Goal: Transaction & Acquisition: Purchase product/service

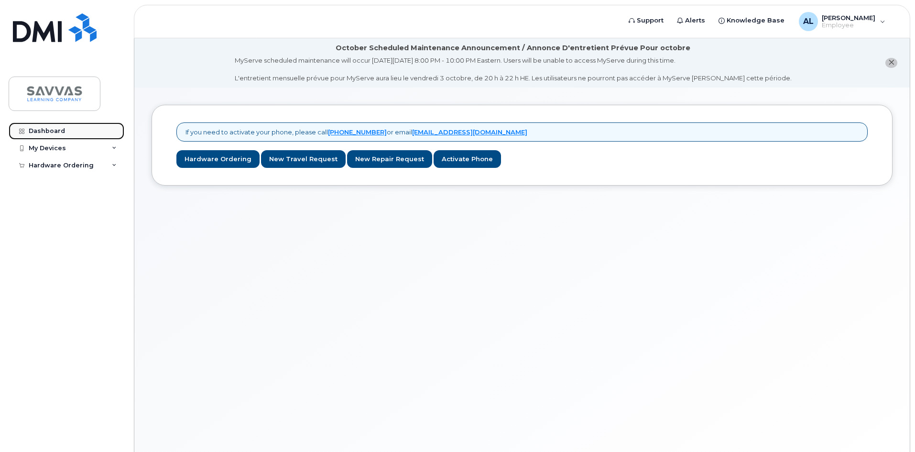
click at [41, 130] on div "Dashboard" at bounding box center [47, 131] width 36 height 8
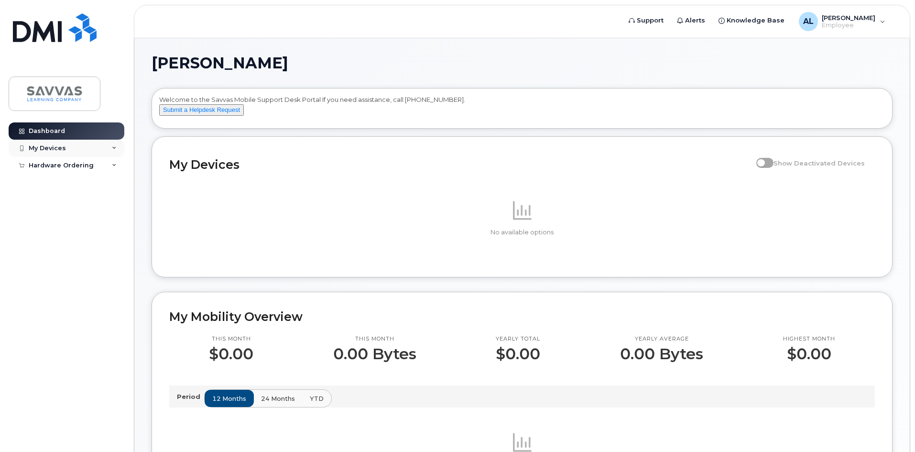
click at [53, 145] on div "My Devices" at bounding box center [47, 148] width 37 height 8
click at [53, 165] on div "Add Device" at bounding box center [52, 166] width 38 height 9
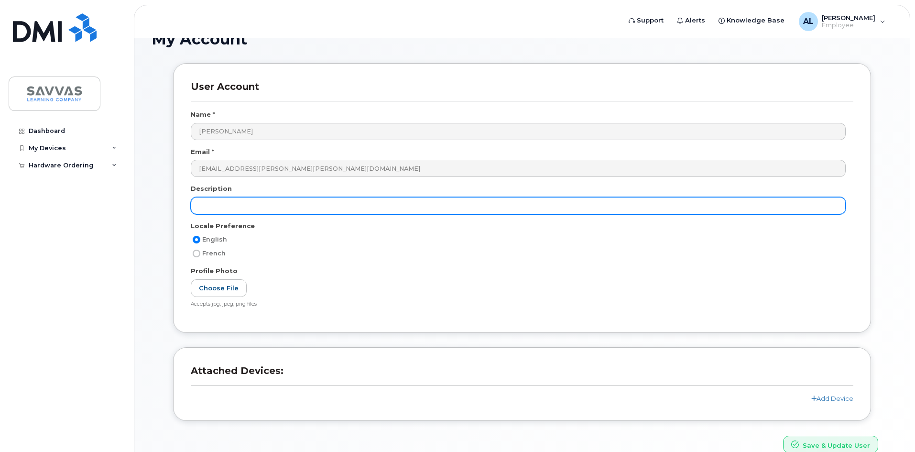
scroll to position [123, 0]
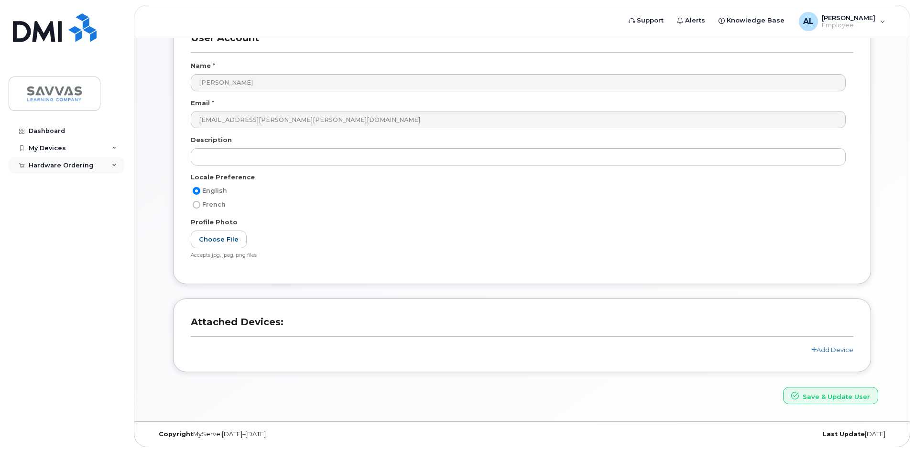
click at [69, 162] on div "Hardware Ordering" at bounding box center [61, 166] width 65 height 8
click at [57, 182] on div "New Order" at bounding box center [51, 182] width 36 height 9
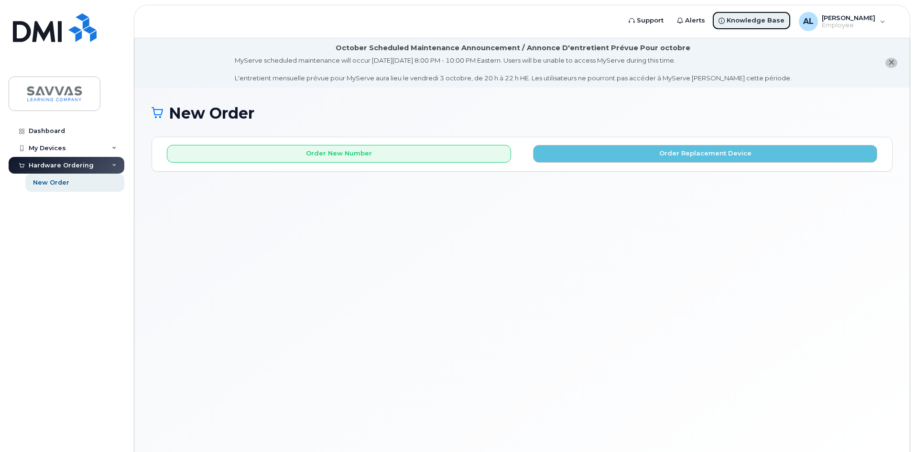
click at [784, 20] on span "Knowledge Base" at bounding box center [755, 21] width 58 height 10
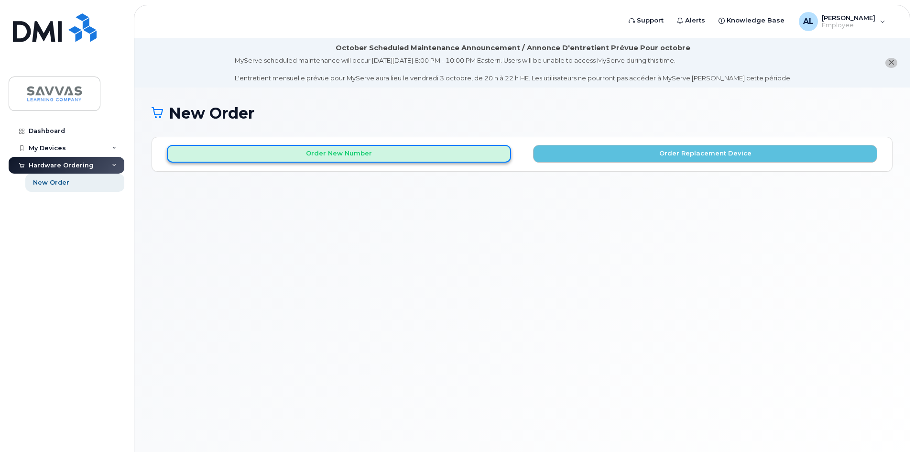
click at [378, 153] on button "Order New Number" at bounding box center [339, 154] width 344 height 18
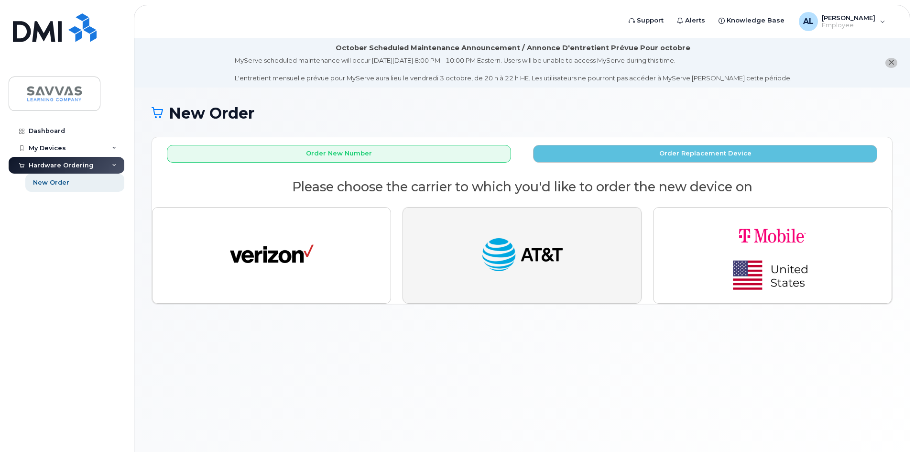
click at [503, 239] on img "button" at bounding box center [522, 255] width 84 height 43
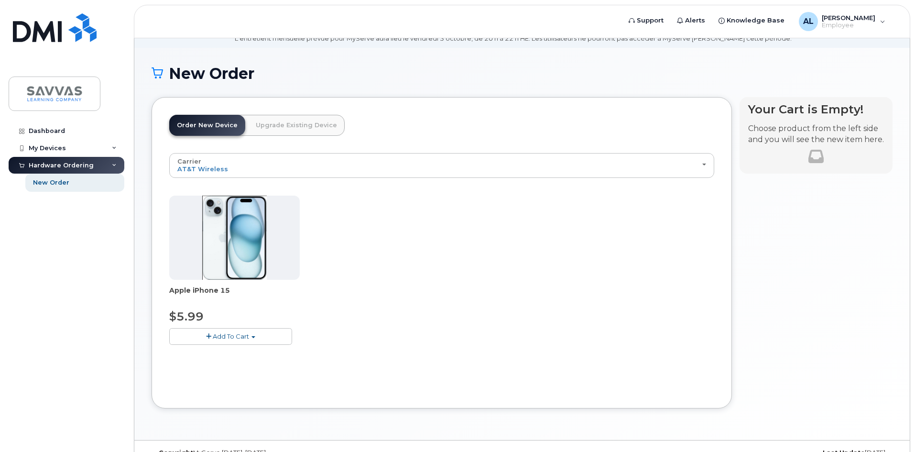
scroll to position [58, 0]
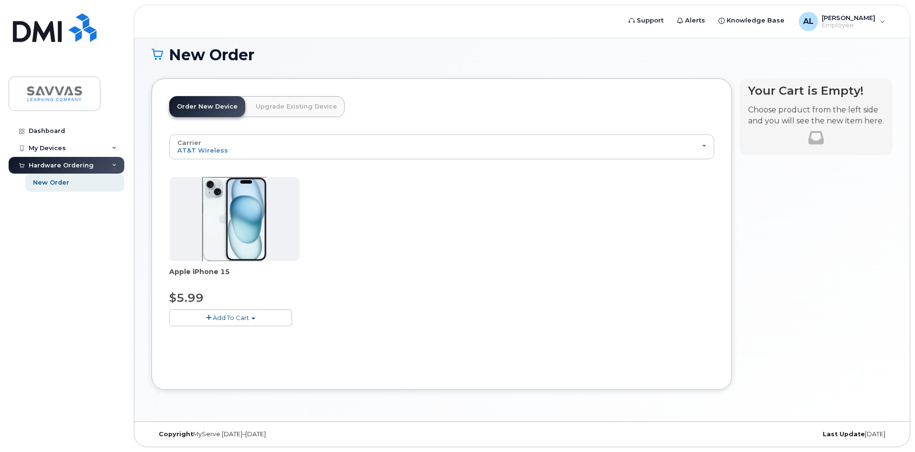
click at [226, 317] on span "Add To Cart" at bounding box center [231, 317] width 36 height 8
click at [233, 315] on span "Add To Cart" at bounding box center [231, 317] width 36 height 8
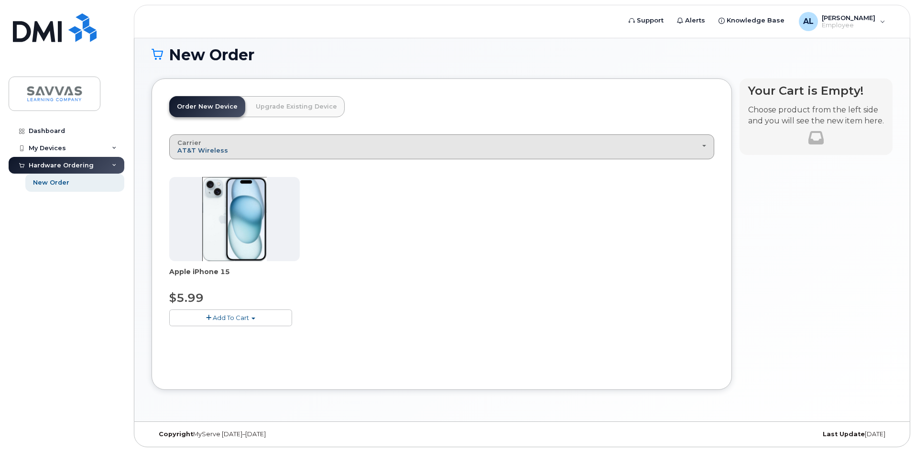
click at [218, 146] on span "AT&T Wireless" at bounding box center [202, 150] width 51 height 8
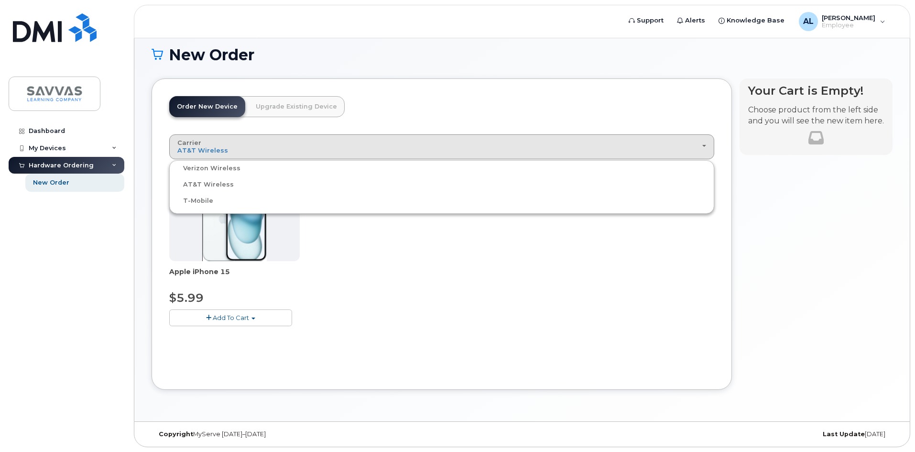
click at [221, 167] on label "Verizon Wireless" at bounding box center [206, 167] width 69 height 11
click at [0, 0] on input "Verizon Wireless" at bounding box center [0, 0] width 0 height 0
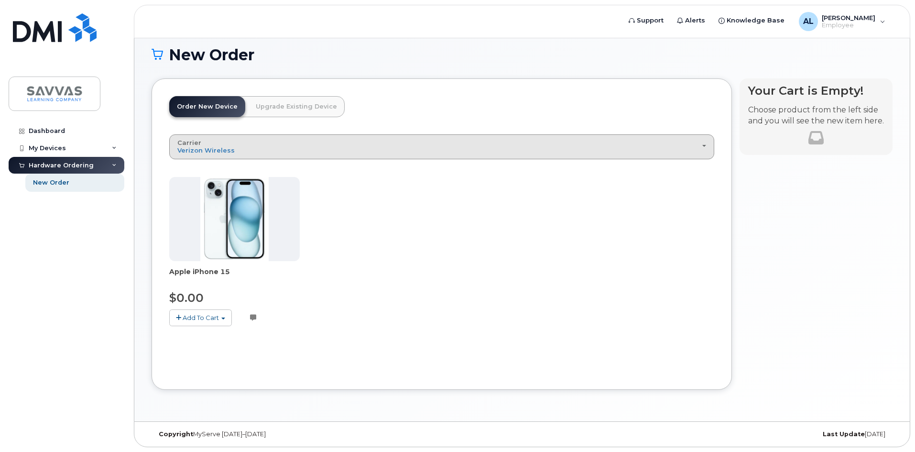
click at [232, 146] on div "Carrier Verizon Wireless AT&T Wireless T-Mobile" at bounding box center [441, 146] width 528 height 15
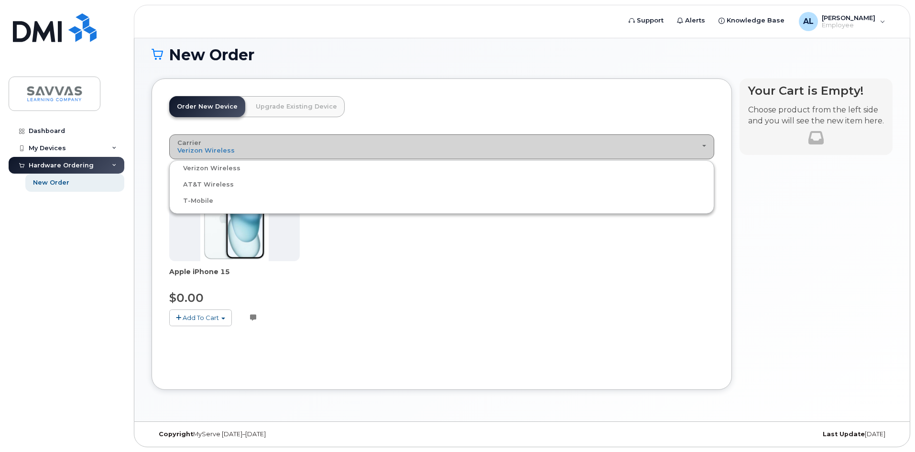
click at [232, 146] on div "Carrier Verizon Wireless AT&T Wireless T-Mobile" at bounding box center [441, 146] width 528 height 15
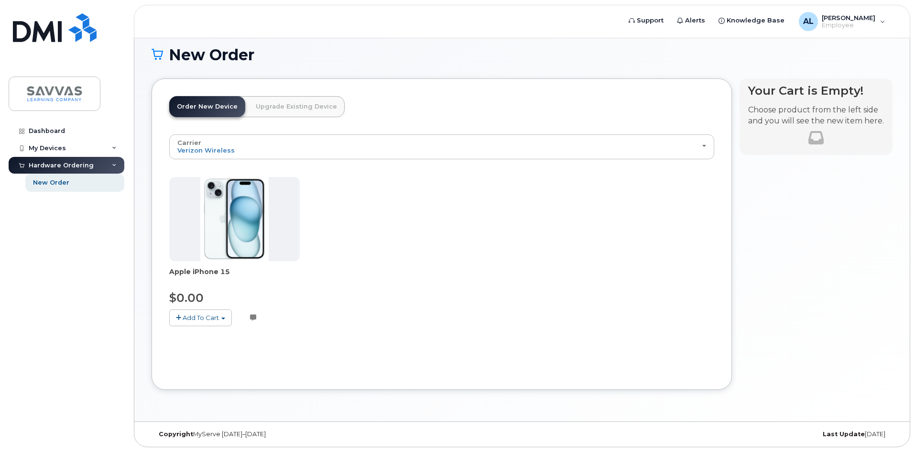
click at [215, 316] on span "Add To Cart" at bounding box center [201, 317] width 36 height 8
click at [439, 212] on div "Apple iPhone 15 $0.00 Add To Cart $0.00 - 3 Year Activation (128GB) Customer no…" at bounding box center [441, 259] width 545 height 164
click at [182, 315] on button "Add To Cart" at bounding box center [200, 317] width 63 height 17
click at [205, 336] on link "$0.00 - 3 Year Activation (128GB)" at bounding box center [233, 335] width 123 height 12
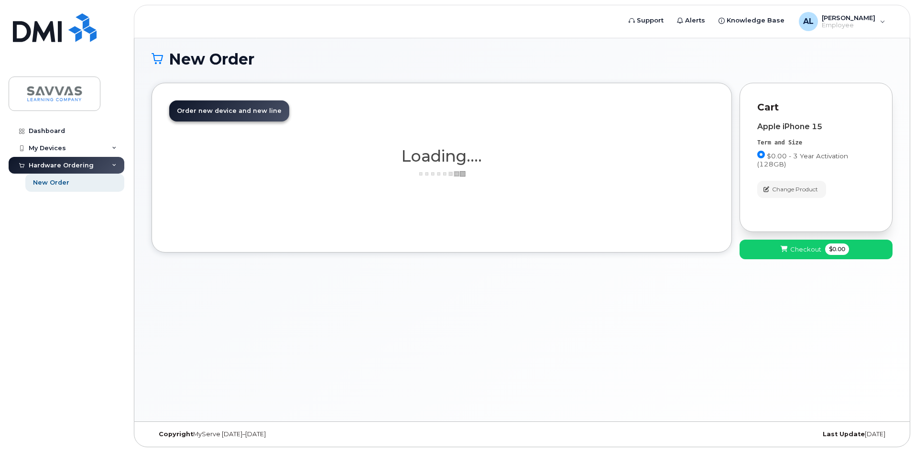
scroll to position [54, 0]
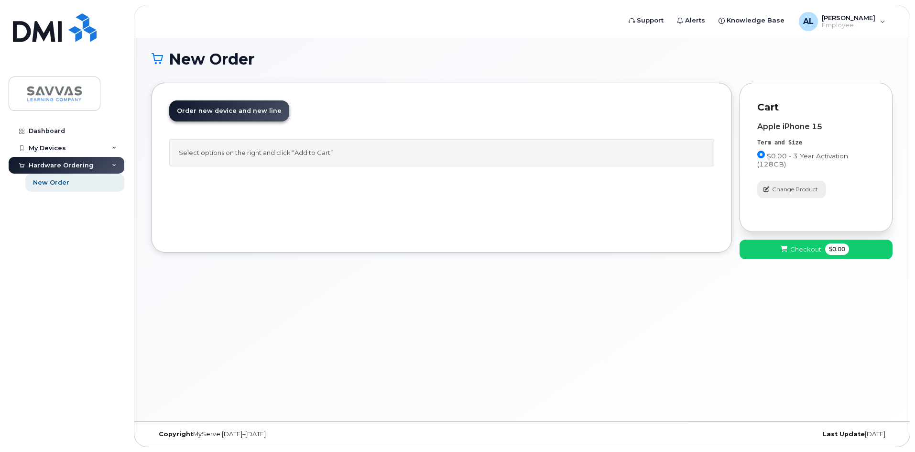
click at [782, 185] on span "Change Product" at bounding box center [795, 189] width 46 height 9
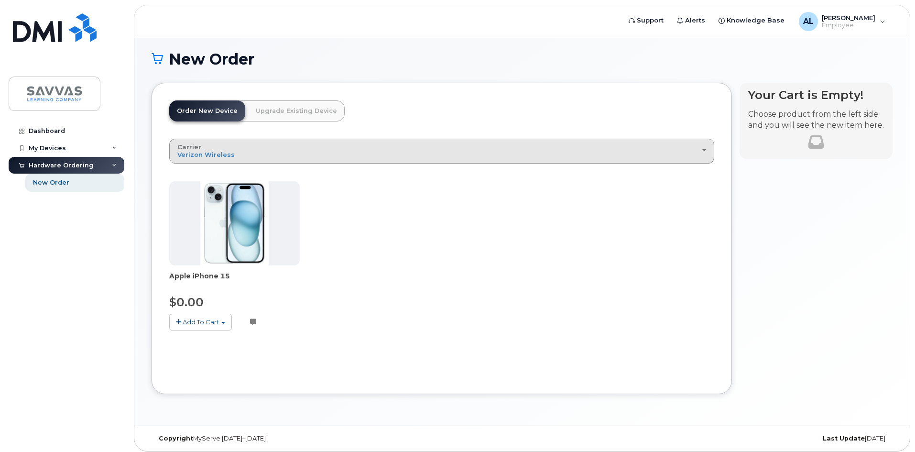
click at [304, 156] on div "Carrier Verizon Wireless AT&T Wireless T-Mobile" at bounding box center [441, 150] width 528 height 15
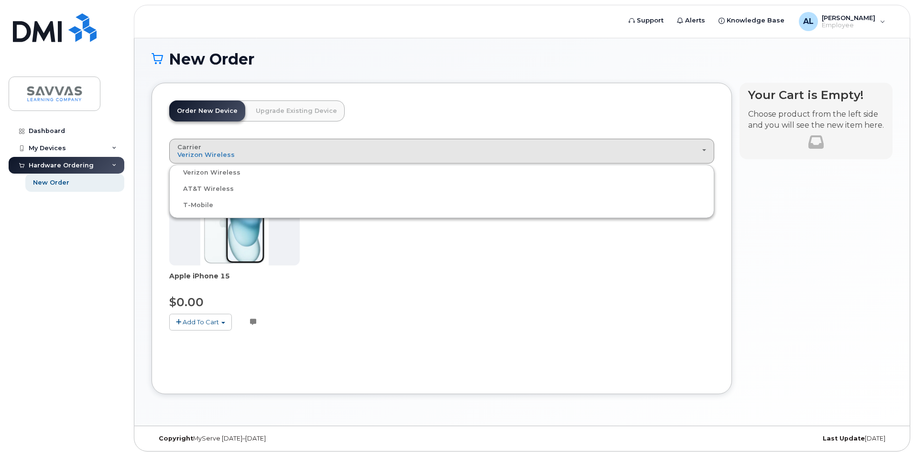
click at [208, 202] on label "T-Mobile" at bounding box center [193, 204] width 42 height 11
click at [0, 0] on input "T-Mobile" at bounding box center [0, 0] width 0 height 0
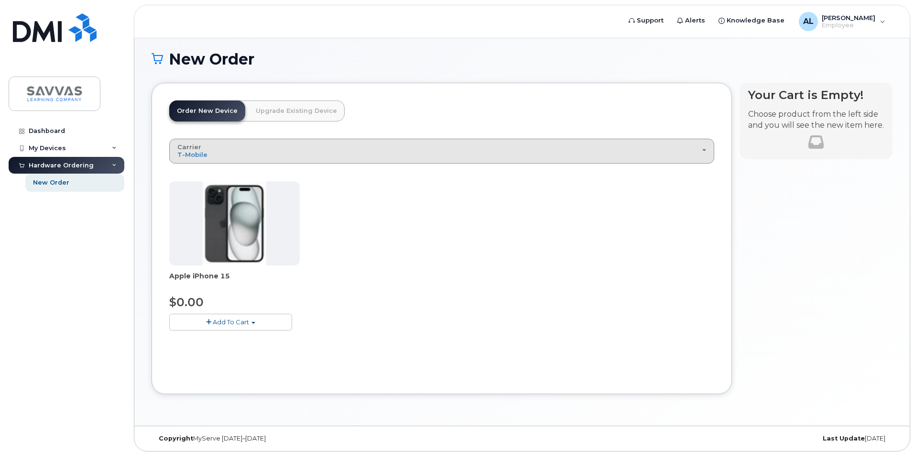
click at [231, 152] on div "Carrier Verizon Wireless AT&T Wireless T-Mobile" at bounding box center [441, 150] width 528 height 15
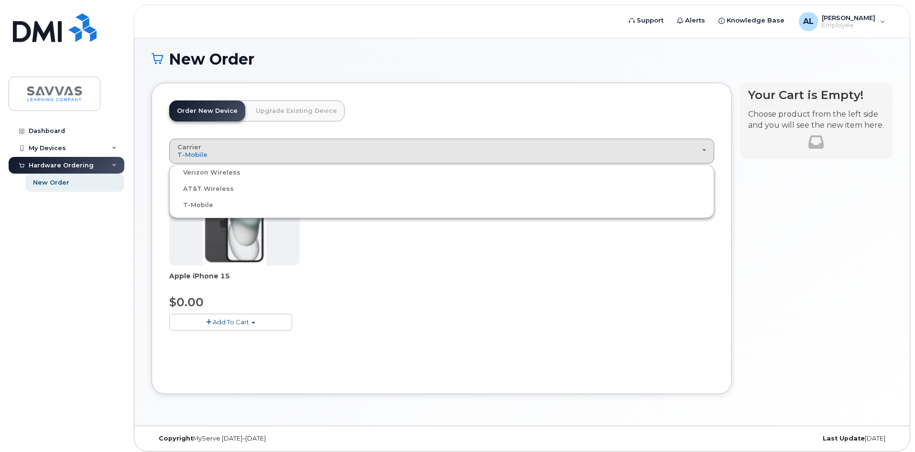
click at [213, 186] on label "AT&T Wireless" at bounding box center [203, 188] width 62 height 11
click at [0, 0] on input "AT&T Wireless" at bounding box center [0, 0] width 0 height 0
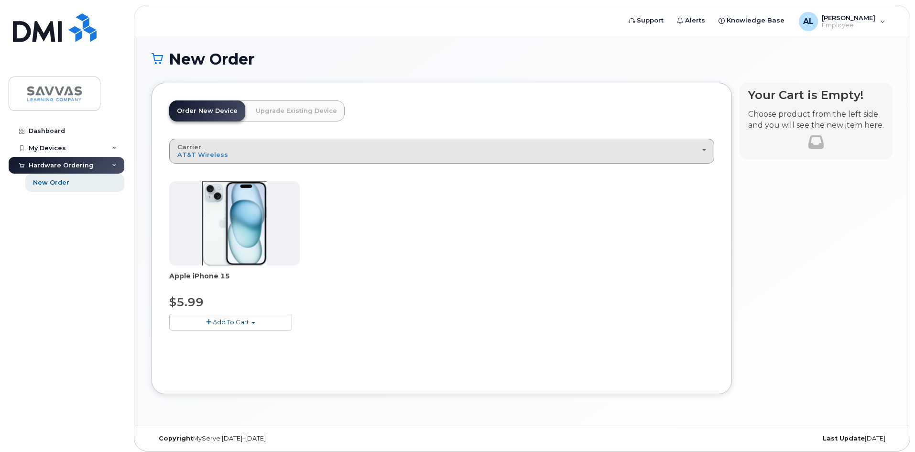
click at [324, 155] on div "Carrier Verizon Wireless AT&T Wireless T-Mobile" at bounding box center [441, 150] width 528 height 15
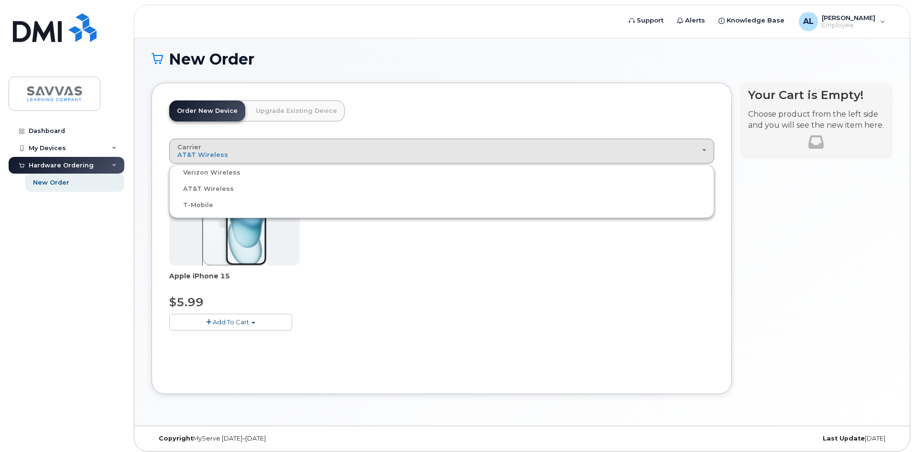
click at [255, 172] on div "Verizon Wireless" at bounding box center [442, 172] width 540 height 11
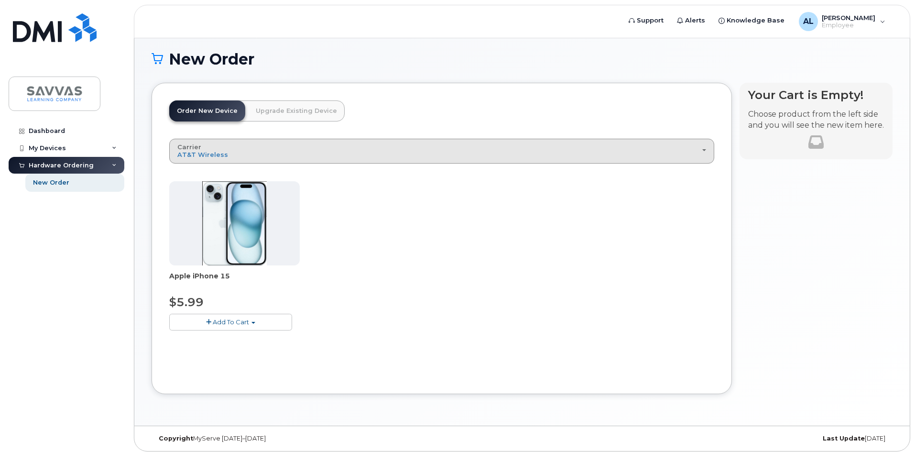
click at [226, 155] on div "Carrier Verizon Wireless AT&T Wireless T-Mobile" at bounding box center [441, 150] width 528 height 15
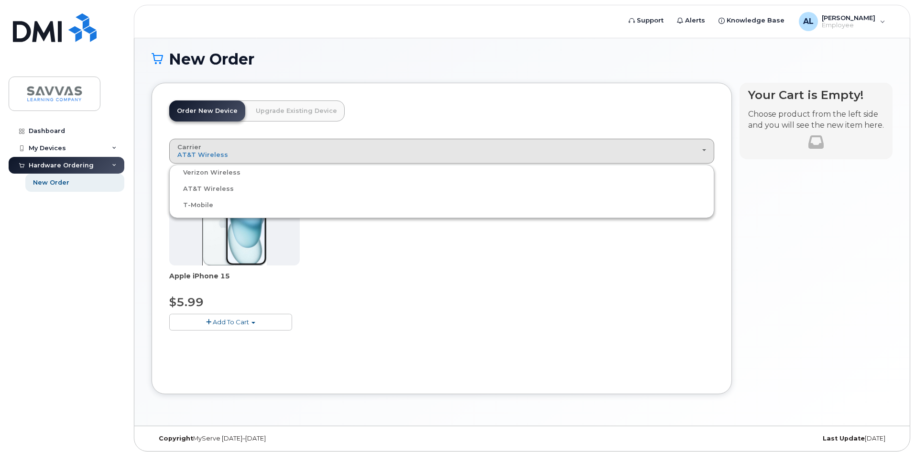
click at [199, 173] on label "Verizon Wireless" at bounding box center [206, 172] width 69 height 11
click at [0, 0] on input "Verizon Wireless" at bounding box center [0, 0] width 0 height 0
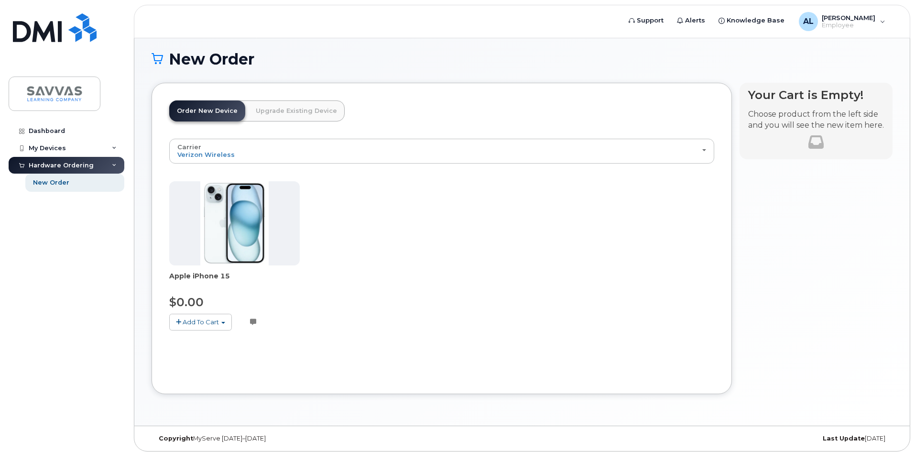
click at [191, 322] on span "Add To Cart" at bounding box center [201, 322] width 36 height 8
click at [191, 342] on link "$0.00 - 3 Year Activation (128GB)" at bounding box center [233, 340] width 123 height 12
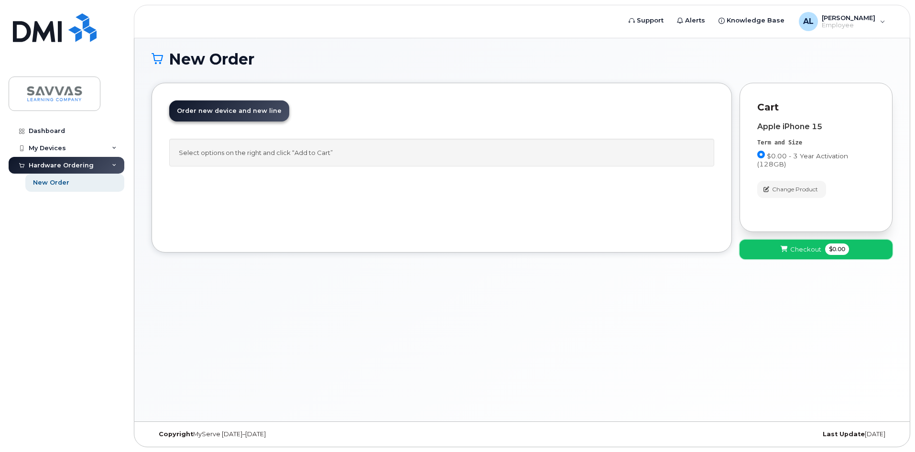
click at [803, 248] on span "Checkout" at bounding box center [805, 249] width 31 height 9
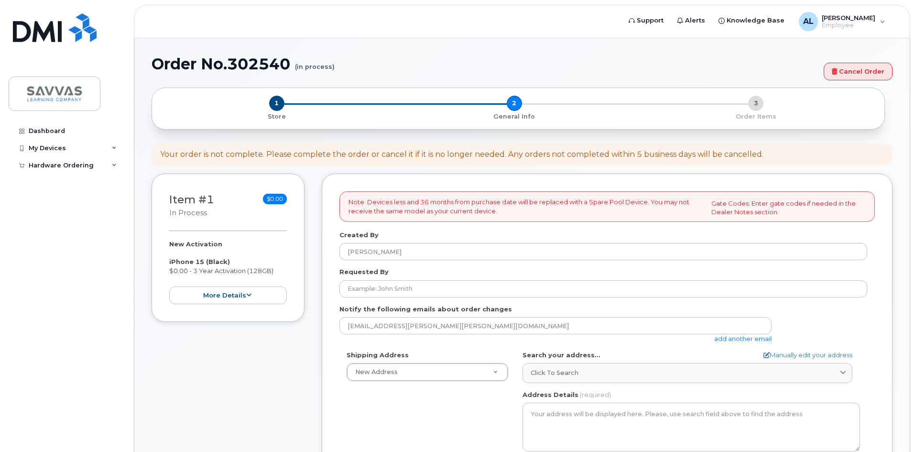
select select
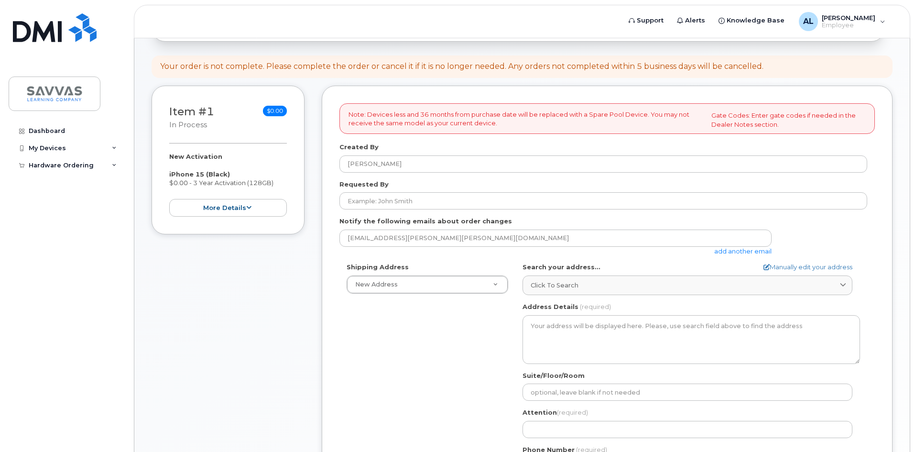
scroll to position [136, 0]
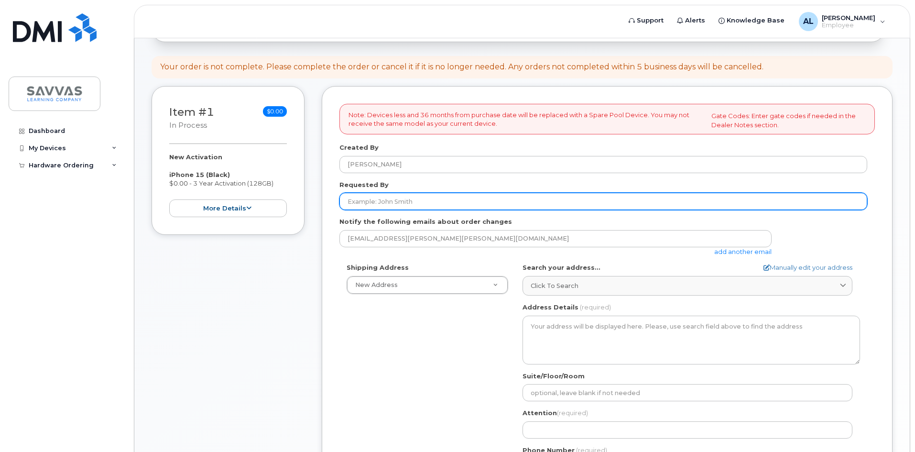
click at [367, 198] on input "Requested By" at bounding box center [603, 201] width 528 height 17
type input "[PERSON_NAME]"
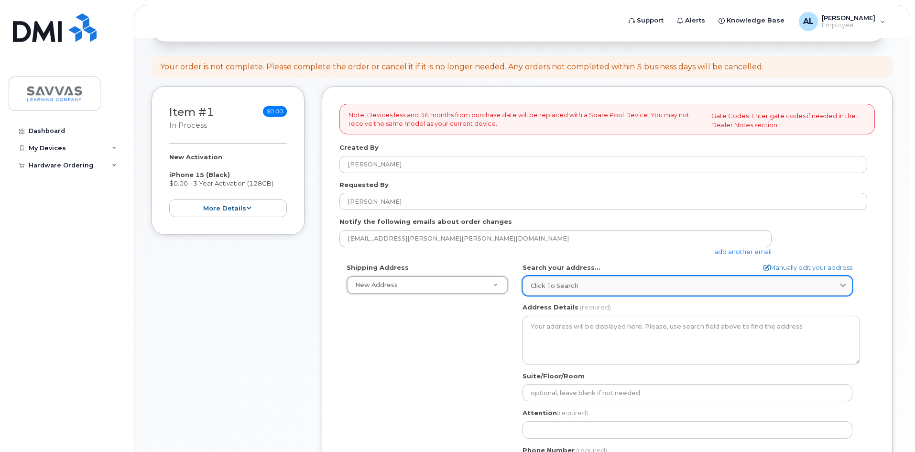
click at [576, 285] on span "Click to search" at bounding box center [554, 285] width 48 height 9
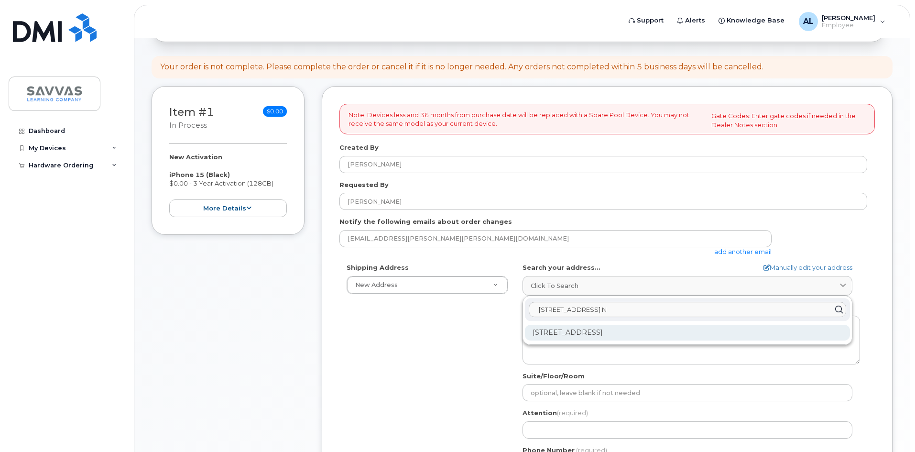
type input "6525 E. 39th Ct. N"
click at [590, 329] on div "6525 E 39th Ct N Wichita KS 67226-2452" at bounding box center [687, 332] width 325 height 16
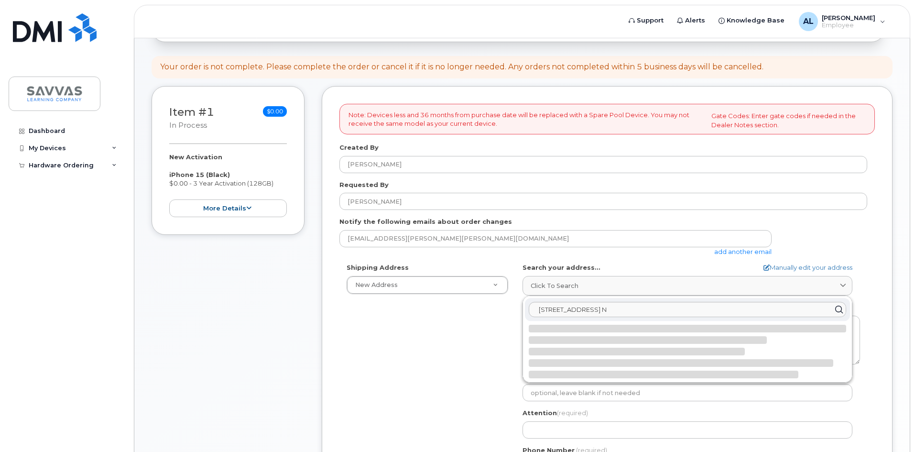
select select
type textarea "6525 E 39th Ct N WICHITA KS 67226-2452 UNITED STATES"
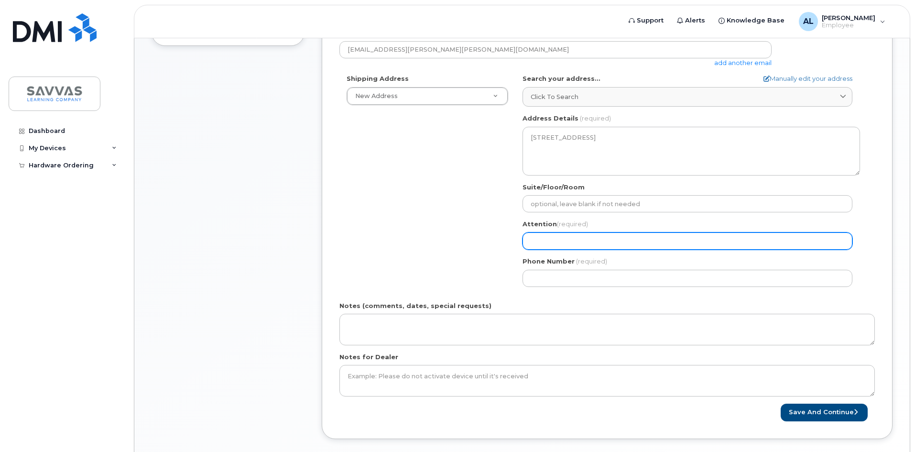
click at [613, 242] on input "Attention (required)" at bounding box center [687, 240] width 330 height 17
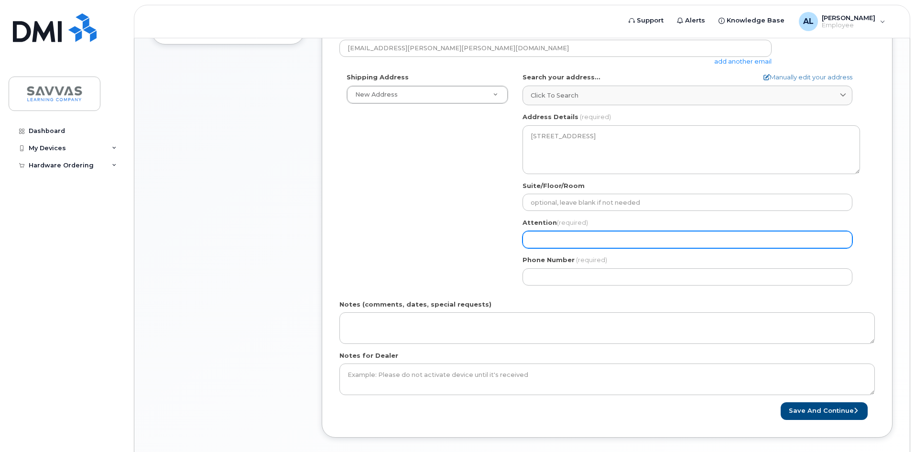
select select
type input "A"
select select
type input "Al"
select select
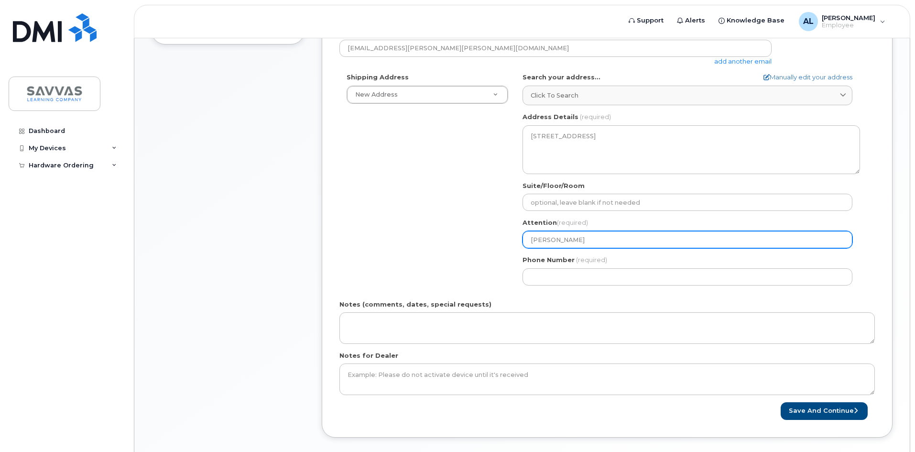
type input "Ali"
select select
type input "Ali L"
select select
type input "Ali Le"
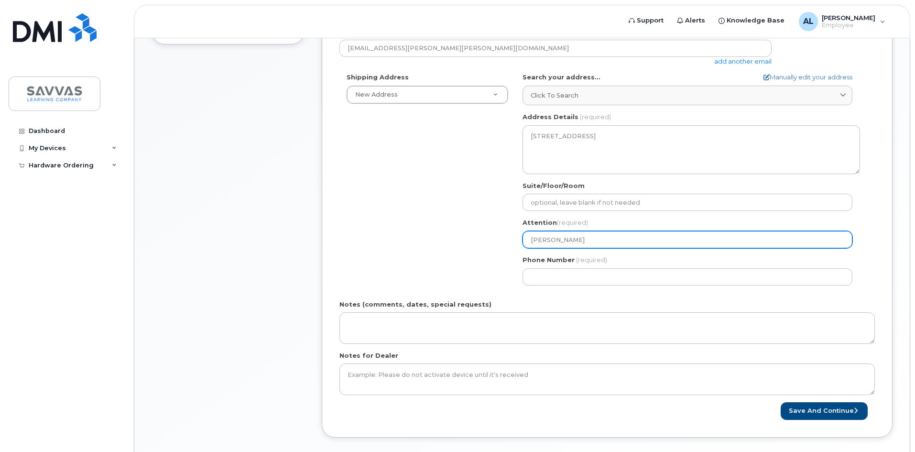
select select
type input "Ali Levv"
select select
type input "Ali Levvi"
select select
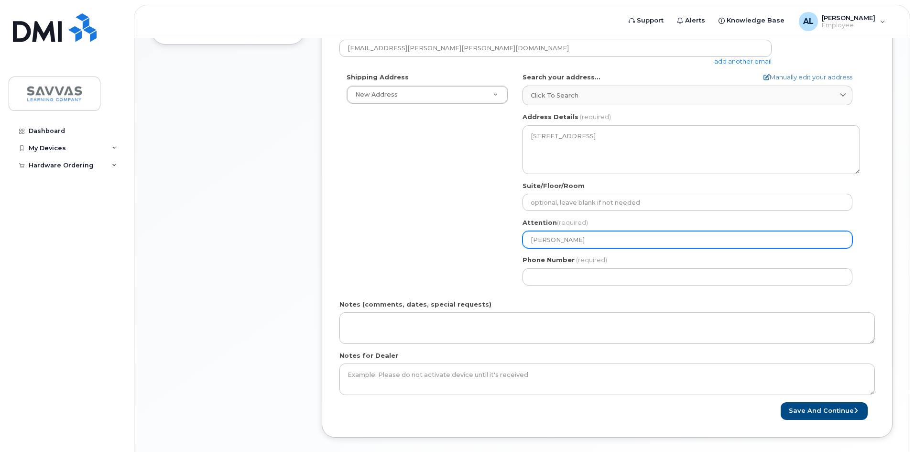
type input "Ali Levvin"
select select
type input "Ali Levvine"
select select
type input "Ali Levvin"
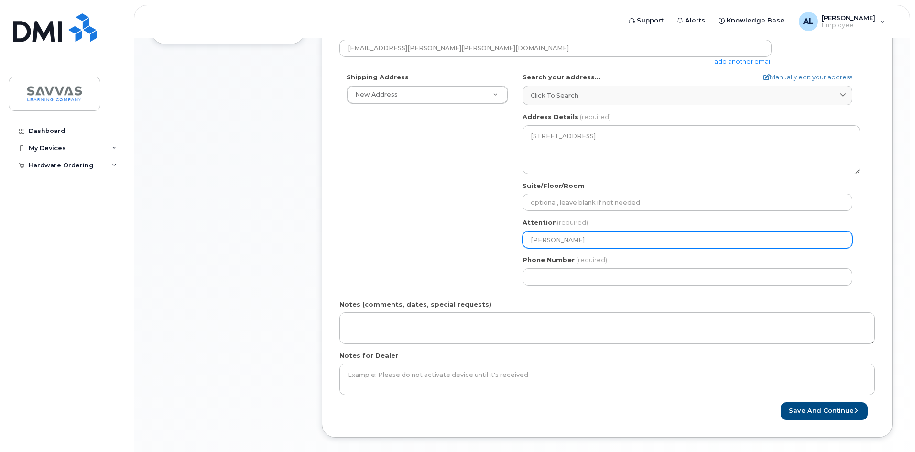
select select
type input "Ali Levvi"
select select
type input "Ali Levv"
select select
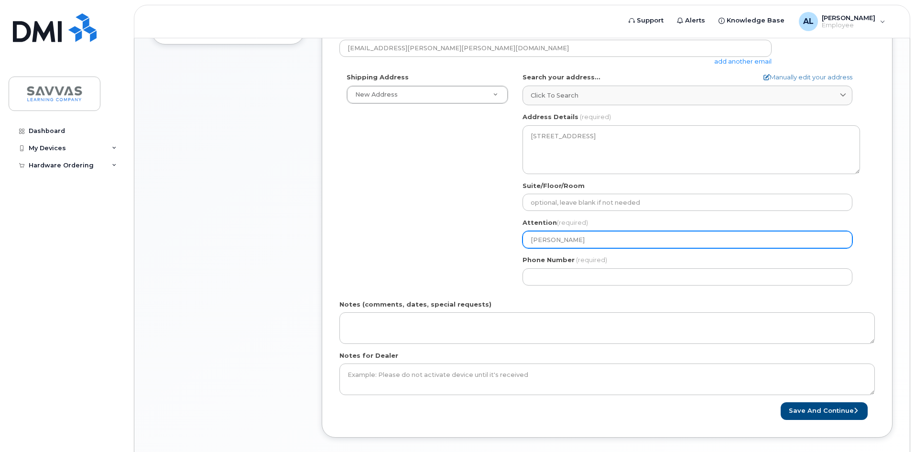
type input "Ali Lev"
select select
type input "Ali Levi"
select select
type input "Ali Levin"
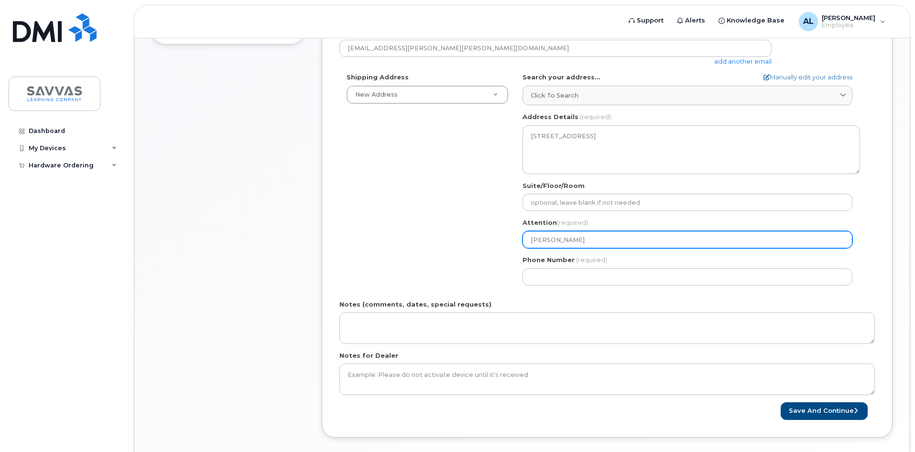
select select
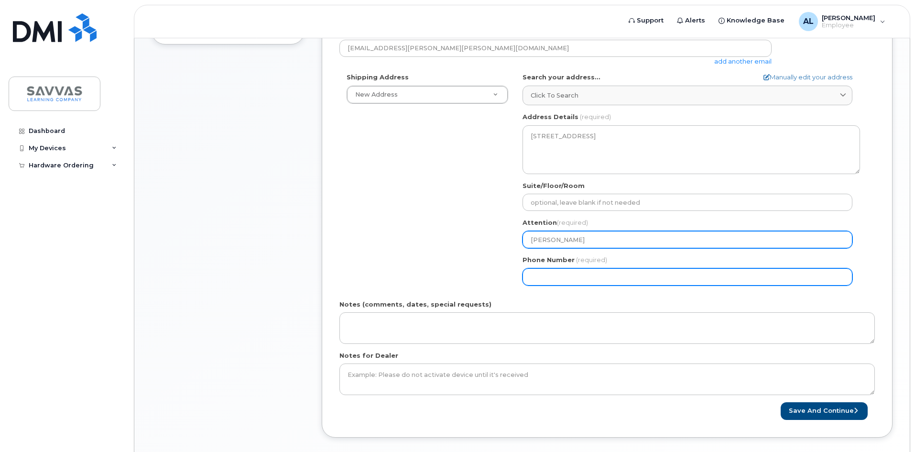
type input "[PERSON_NAME]"
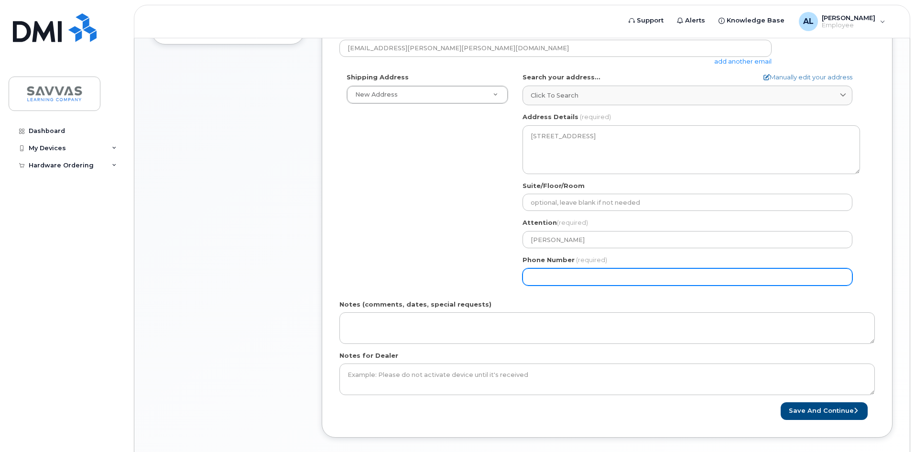
click at [598, 275] on input "Phone Number" at bounding box center [687, 276] width 330 height 17
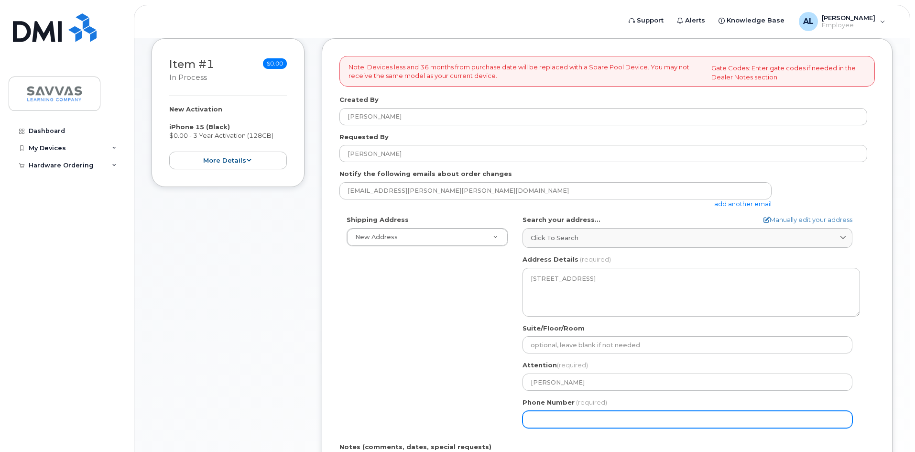
scroll to position [183, 0]
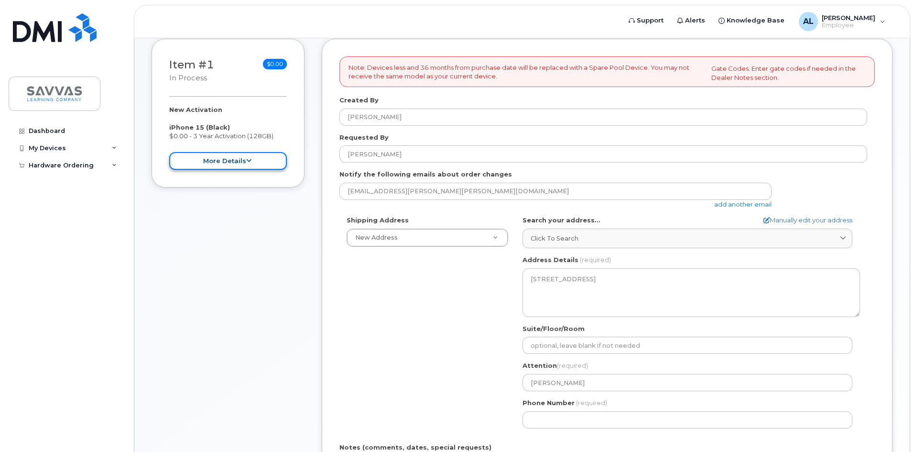
click at [255, 158] on button "more details" at bounding box center [228, 161] width 118 height 18
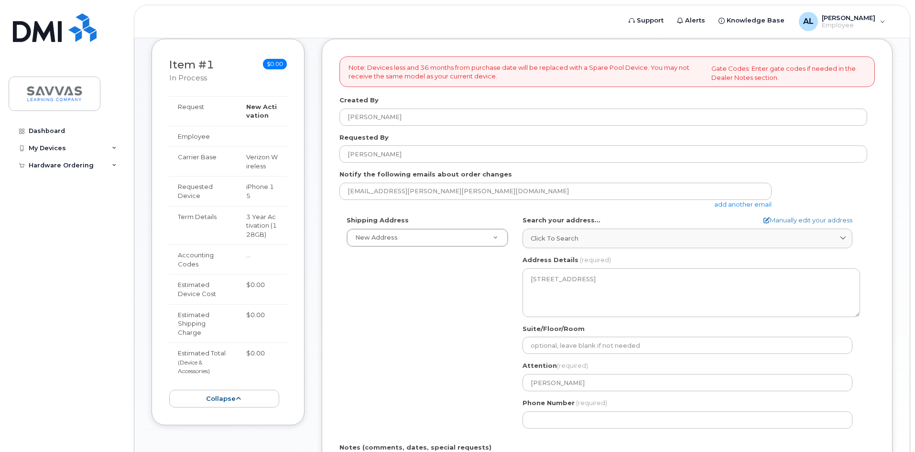
click at [322, 222] on div "Note: Devices less and 36 months from purchase date will be replaced with a Spa…" at bounding box center [607, 309] width 571 height 541
click at [202, 62] on h3 "Item #1 in process" at bounding box center [191, 71] width 45 height 24
click at [227, 399] on button "collapse" at bounding box center [224, 398] width 110 height 18
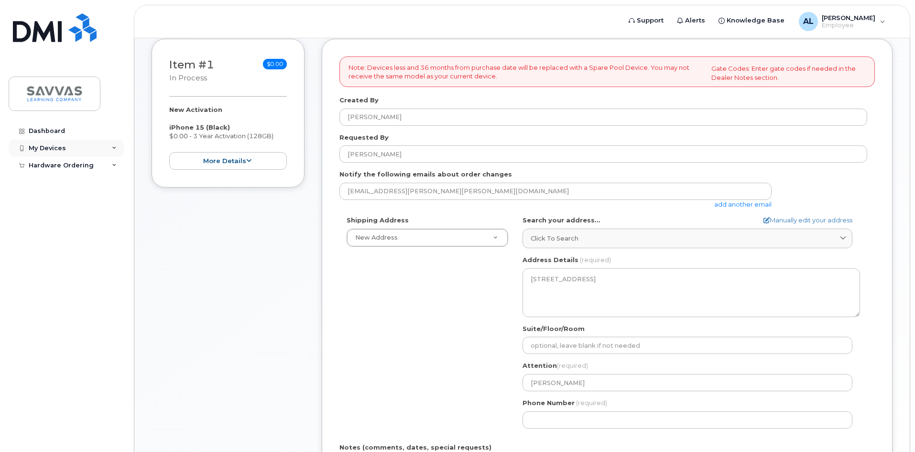
click at [112, 148] on icon at bounding box center [114, 148] width 5 height 5
click at [886, 22] on div "AL Ali Levine Employee" at bounding box center [842, 21] width 100 height 19
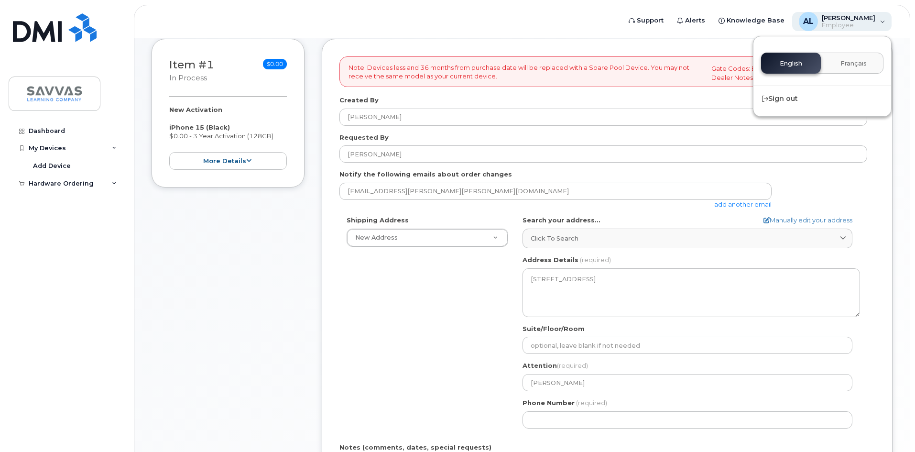
click at [886, 22] on div "AL Ali Levine Employee" at bounding box center [842, 21] width 100 height 19
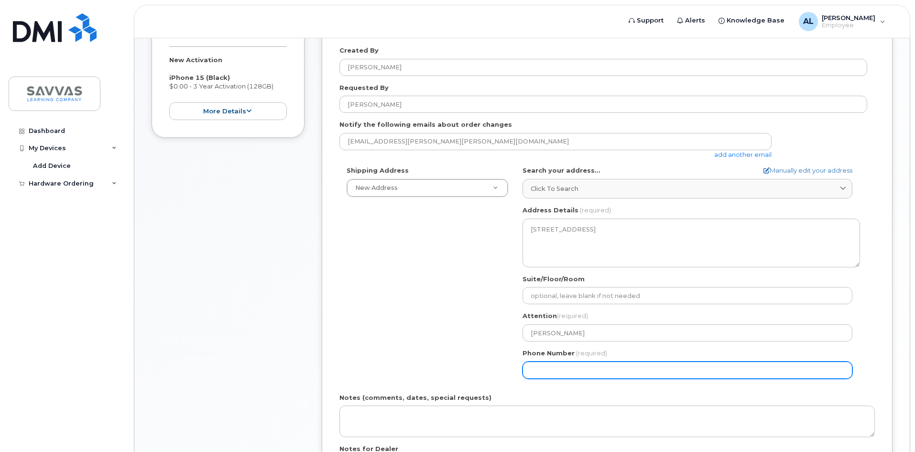
scroll to position [234, 0]
click at [569, 367] on input "Phone Number" at bounding box center [687, 368] width 330 height 17
type input "316617017"
select select
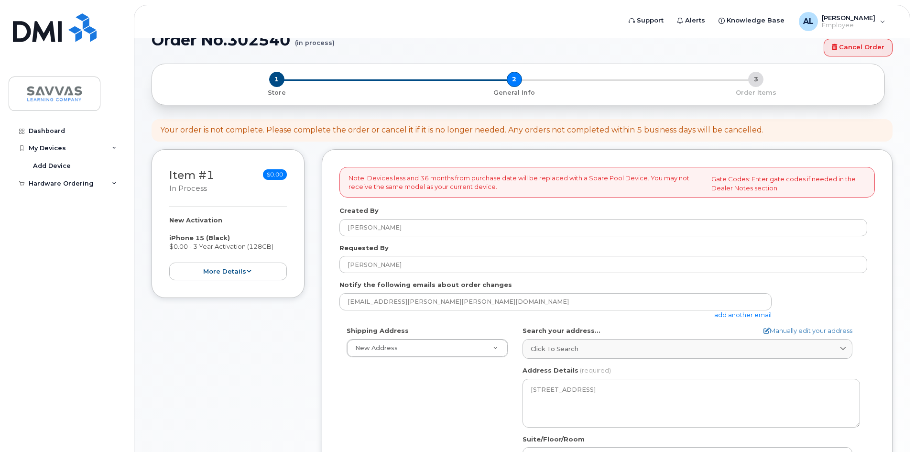
scroll to position [0, 0]
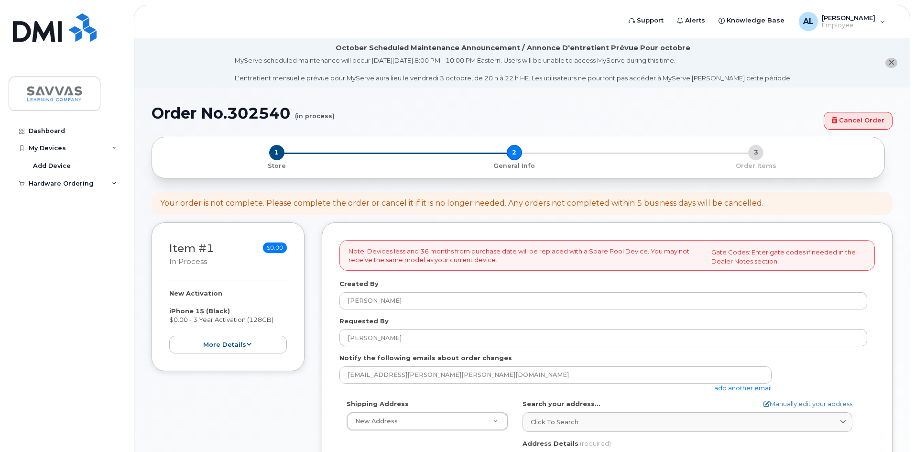
type input "3166170177"
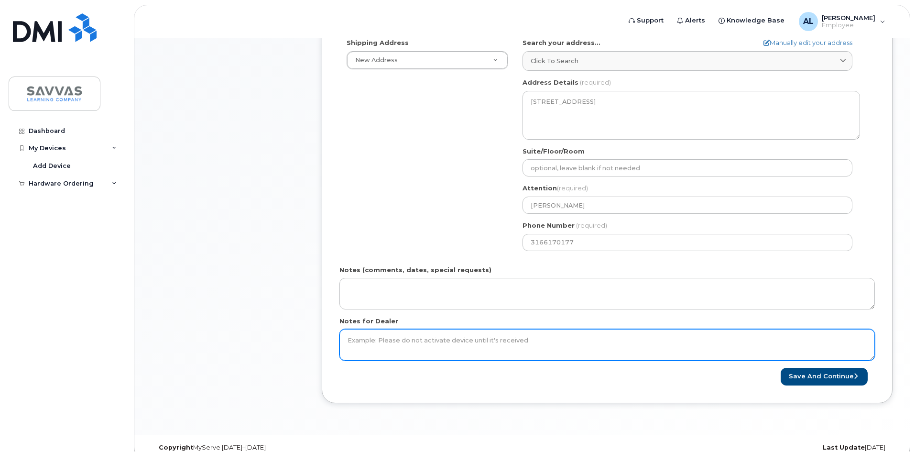
scroll to position [374, 0]
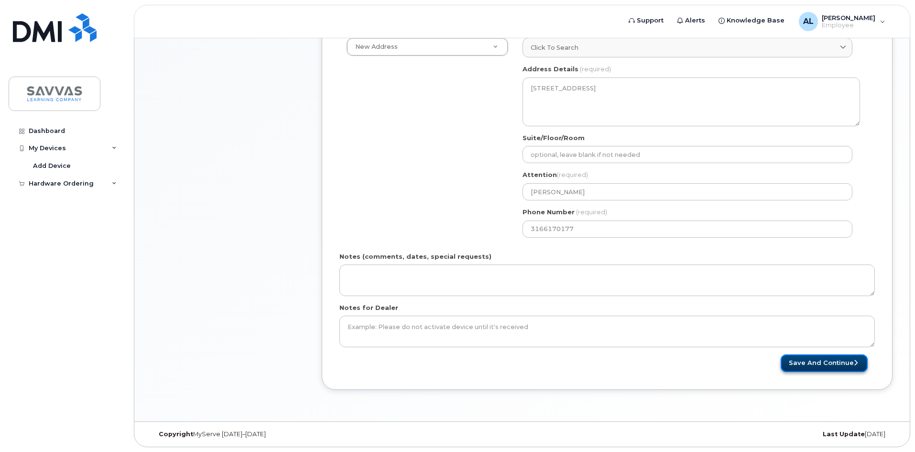
click at [819, 365] on button "Save and Continue" at bounding box center [823, 363] width 87 height 18
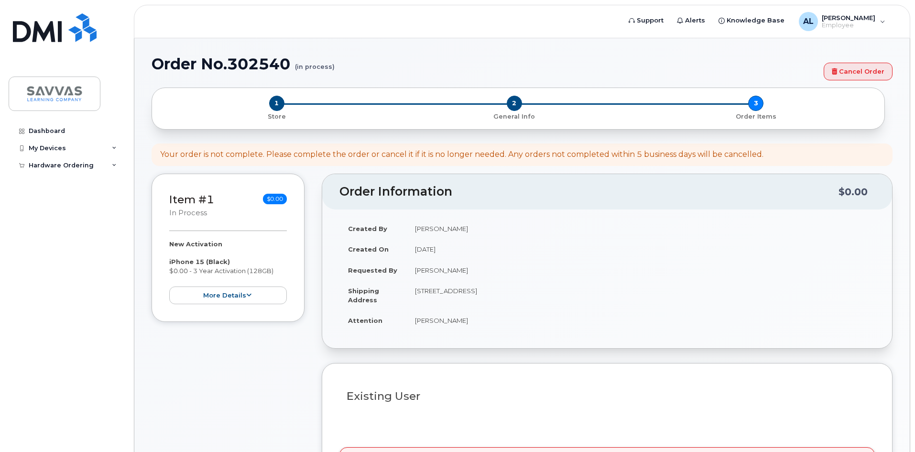
select select
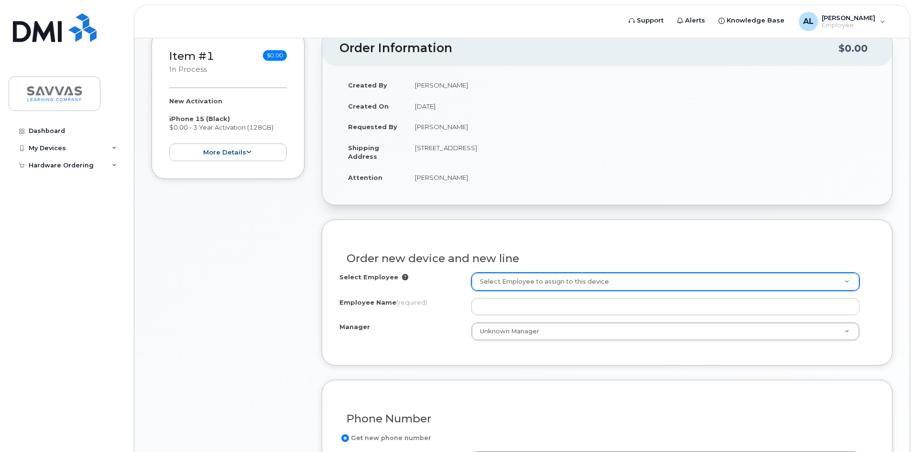
scroll to position [192, 0]
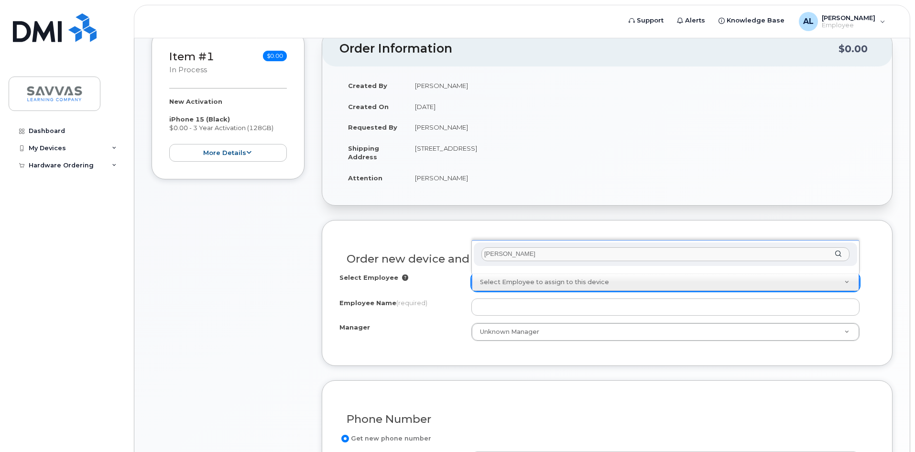
drag, startPoint x: 507, startPoint y: 254, endPoint x: 481, endPoint y: 253, distance: 26.3
click at [481, 253] on input "[PERSON_NAME]" at bounding box center [665, 254] width 368 height 14
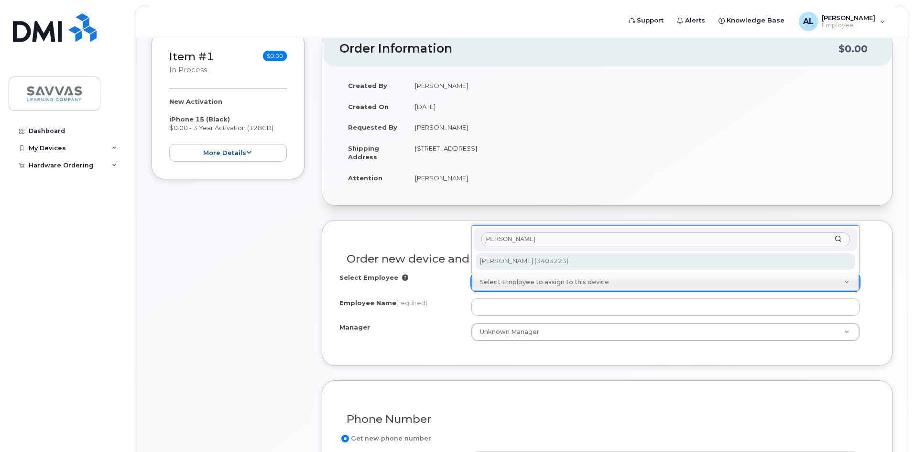
drag, startPoint x: 514, startPoint y: 237, endPoint x: 482, endPoint y: 231, distance: 33.1
click at [482, 231] on div "Levine" at bounding box center [665, 238] width 383 height 23
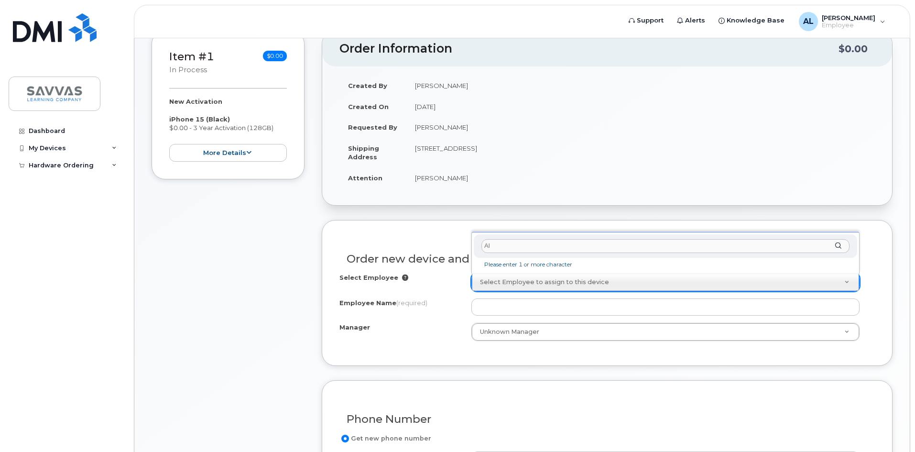
type input "A"
type input "L"
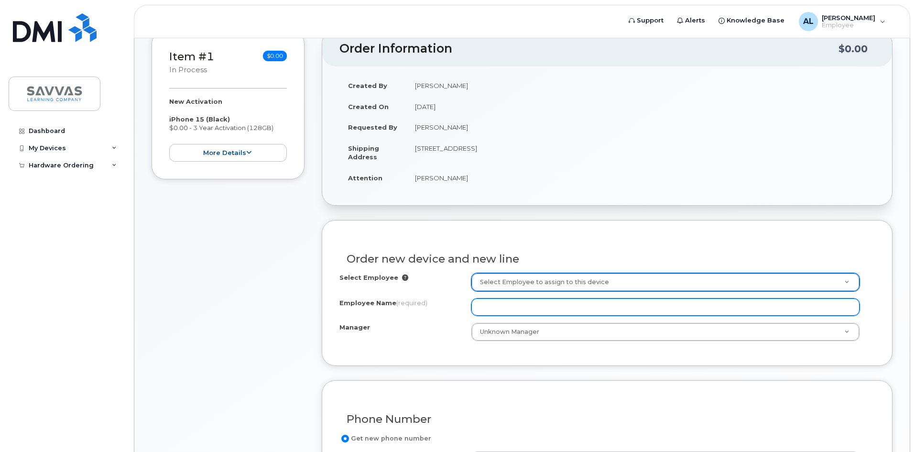
click at [488, 300] on input "Employee Name (required)" at bounding box center [665, 306] width 388 height 17
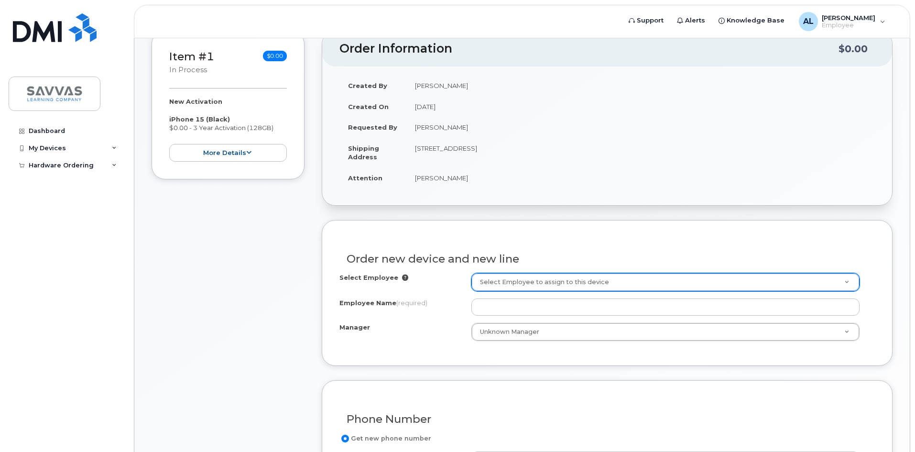
click at [402, 276] on icon at bounding box center [405, 277] width 6 height 6
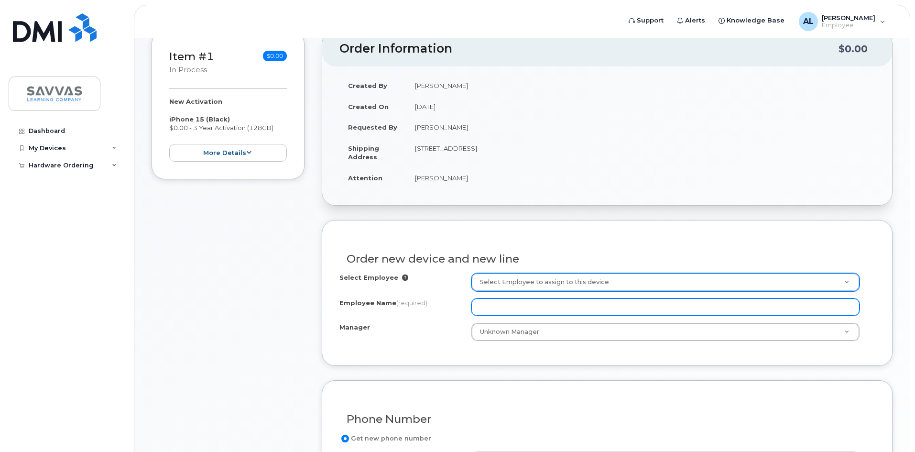
click at [491, 302] on input "Employee Name (required)" at bounding box center [665, 306] width 388 height 17
click at [486, 304] on input "[PERSON_NAME]" at bounding box center [665, 306] width 388 height 17
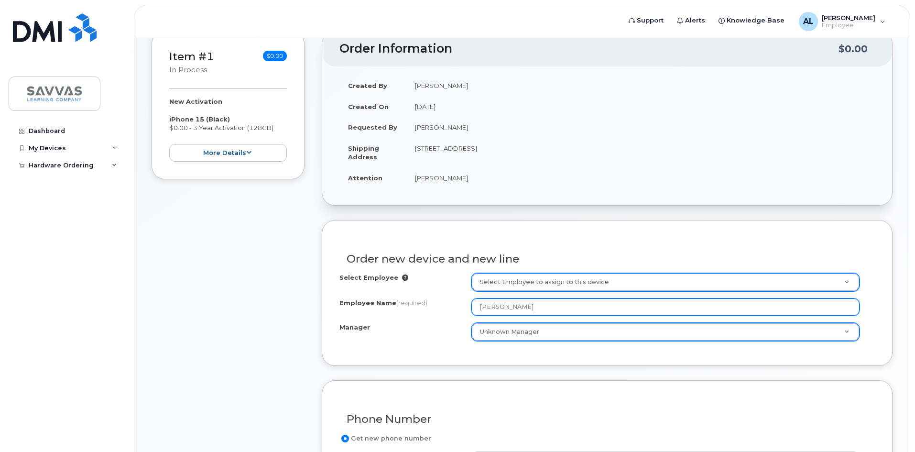
type input "[PERSON_NAME]"
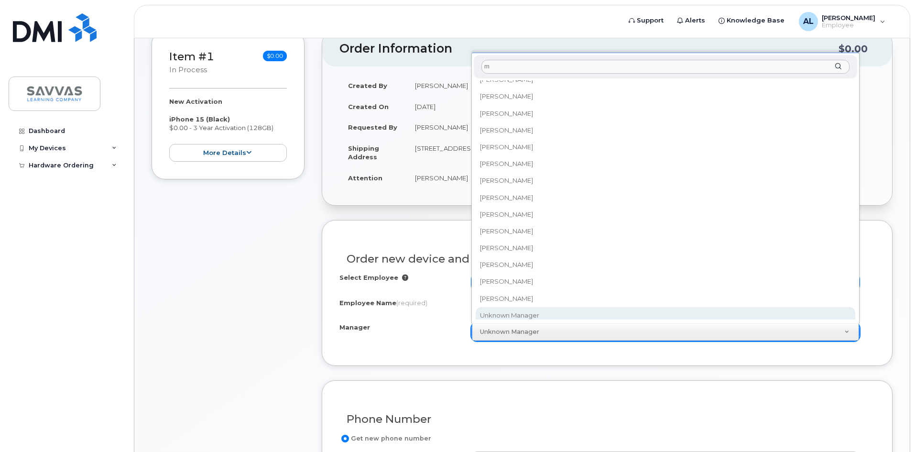
scroll to position [0, 0]
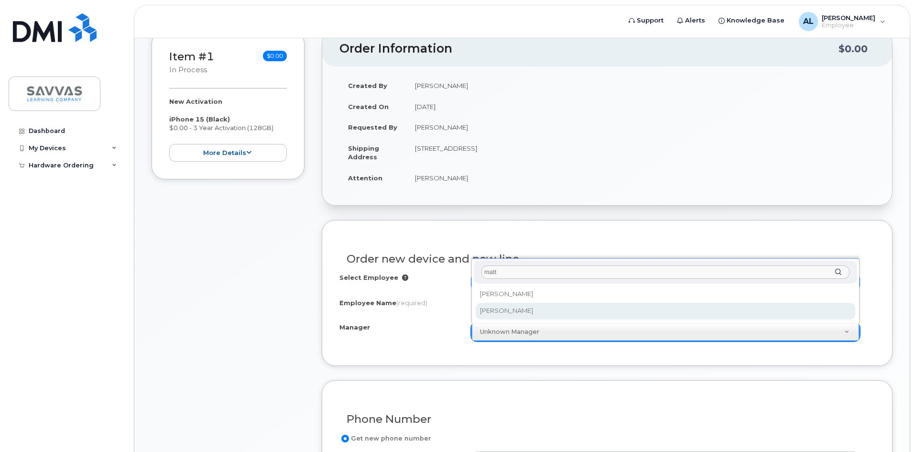
type input "matt"
select select "2015208"
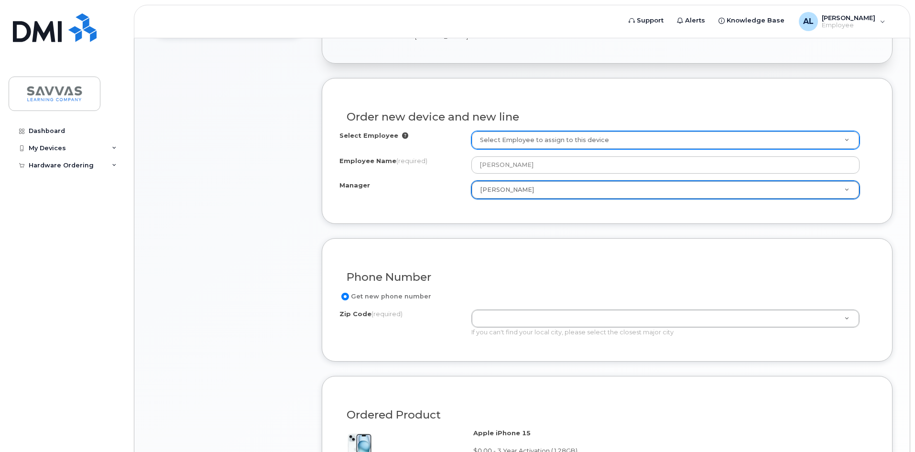
scroll to position [334, 0]
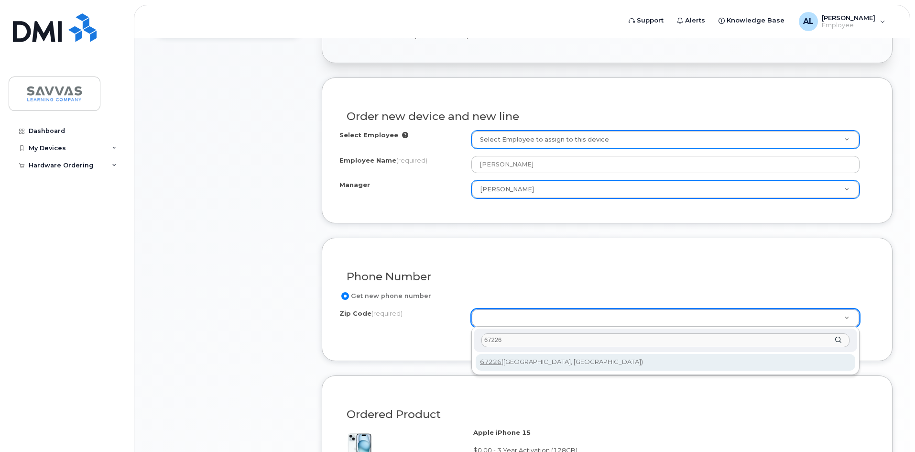
type input "67226"
type input "67226 (Wichita, KS)"
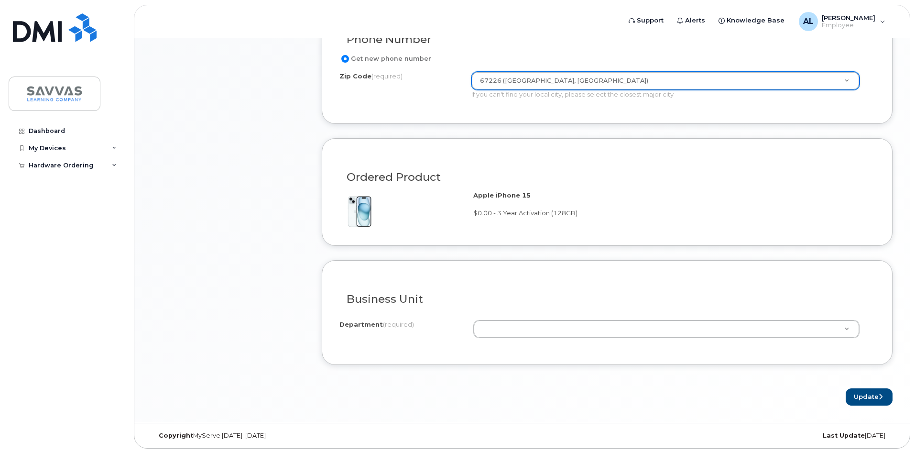
scroll to position [572, 0]
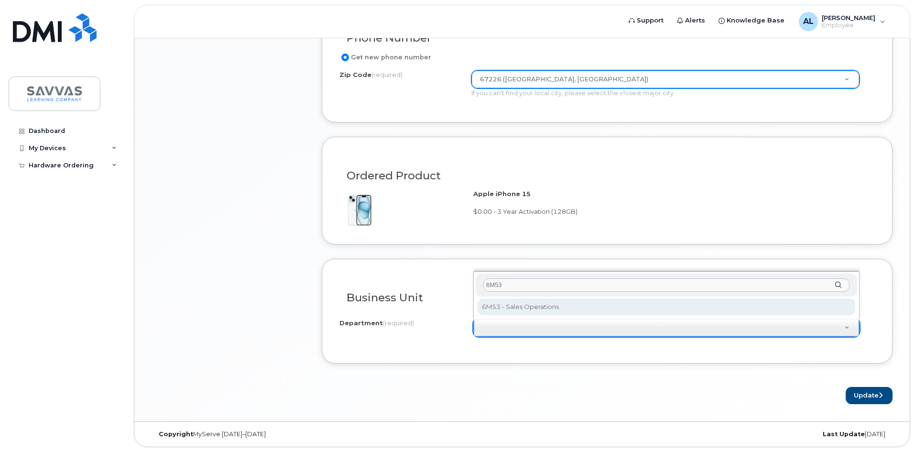
type input "6M53"
select select "6M53 - Sales Operations"
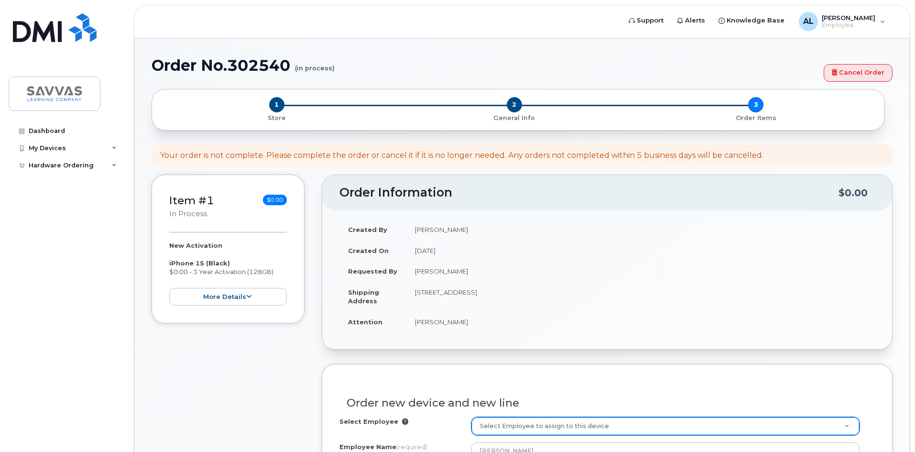
scroll to position [47, 0]
click at [216, 291] on button "more details" at bounding box center [228, 297] width 118 height 18
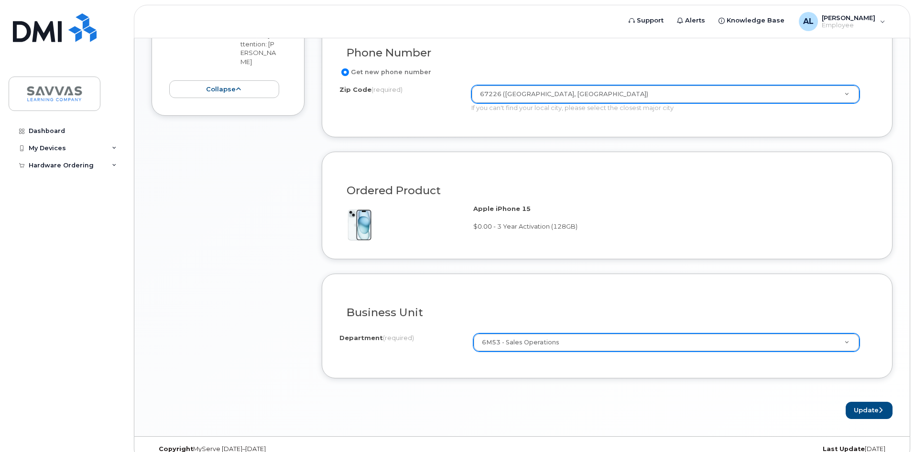
scroll to position [572, 0]
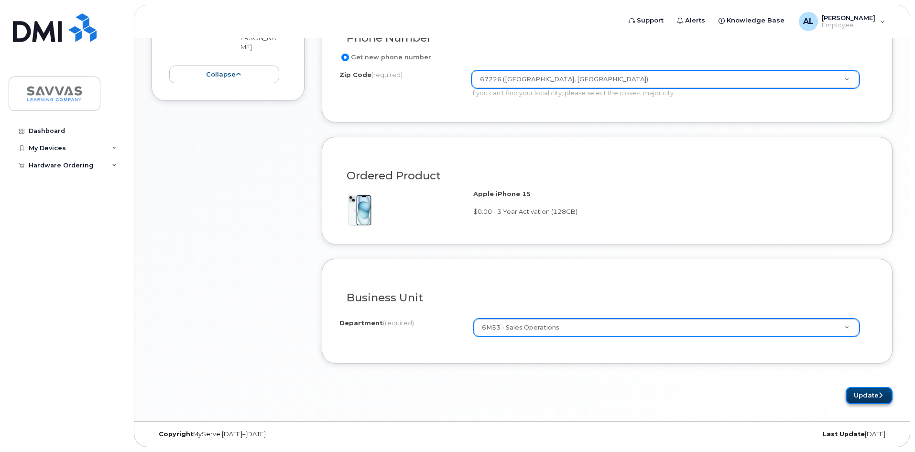
click at [864, 392] on button "Update" at bounding box center [868, 396] width 47 height 18
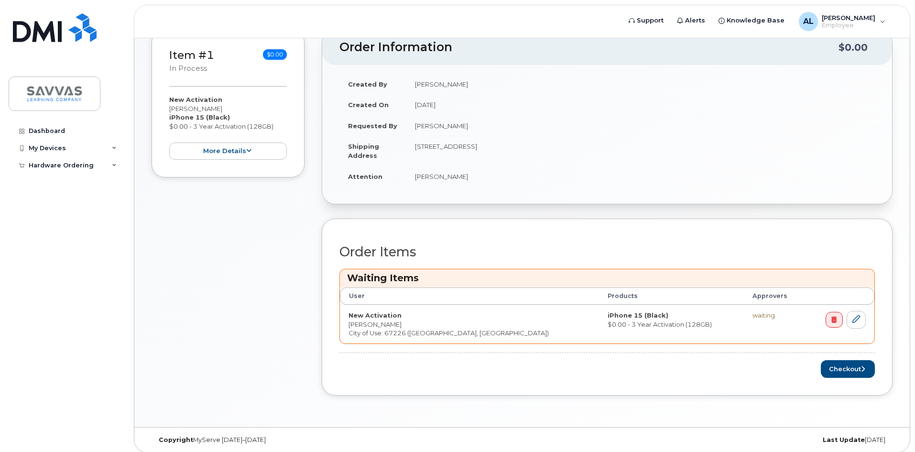
scroll to position [240, 0]
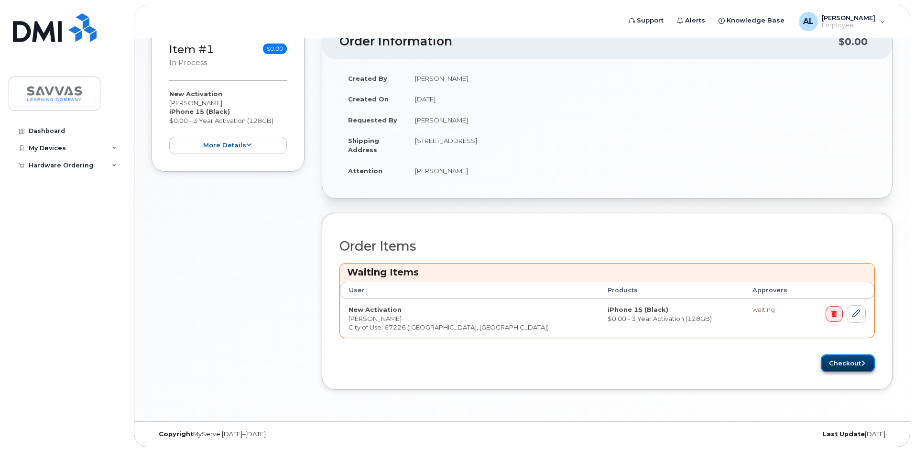
click at [841, 362] on button "Checkout" at bounding box center [847, 363] width 54 height 18
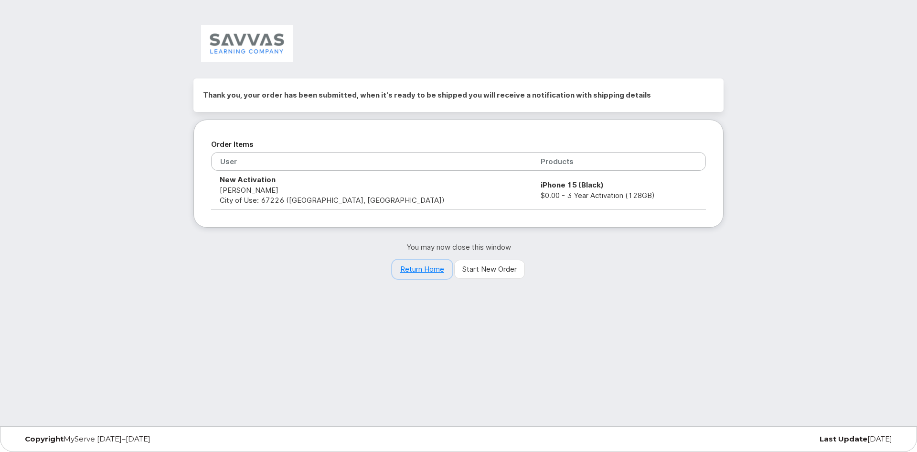
click at [414, 270] on link "Return Home" at bounding box center [422, 268] width 60 height 19
